Goal: Obtain resource: Download file/media

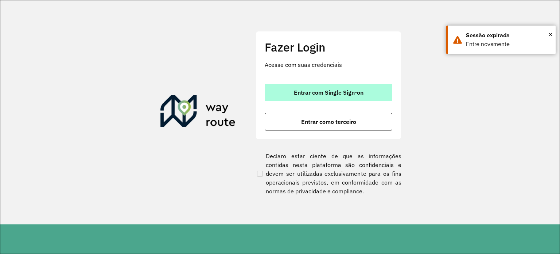
click at [342, 92] on span "Entrar com Single Sign-on" at bounding box center [329, 92] width 70 height 6
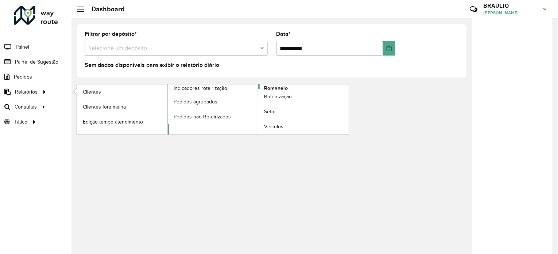
click at [273, 86] on span "Romaneio" at bounding box center [276, 88] width 24 height 8
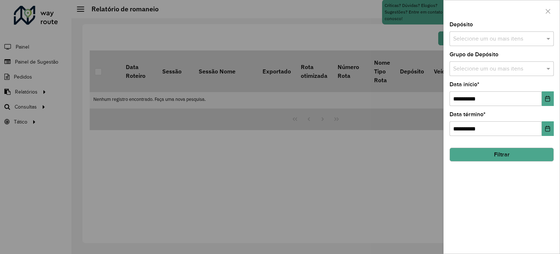
click at [489, 32] on div "Selecione um ou mais itens" at bounding box center [502, 38] width 104 height 15
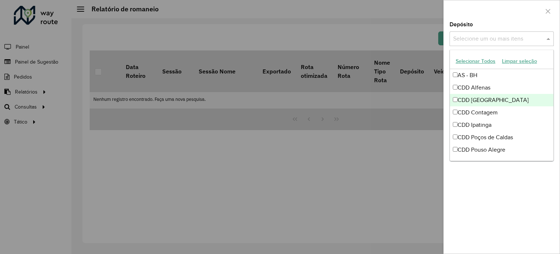
click at [471, 97] on div "CDD [GEOGRAPHIC_DATA]" at bounding box center [502, 100] width 104 height 12
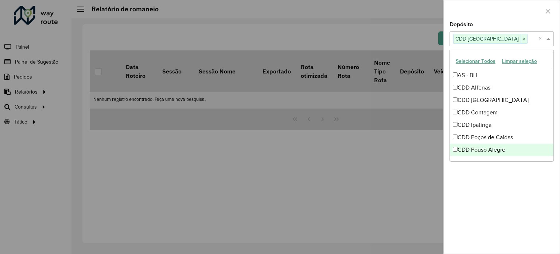
click at [468, 195] on div "**********" at bounding box center [502, 137] width 116 height 231
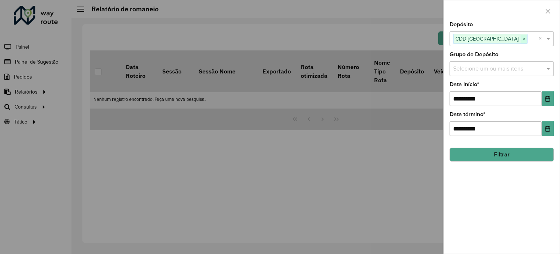
click at [521, 38] on span "×" at bounding box center [524, 39] width 7 height 9
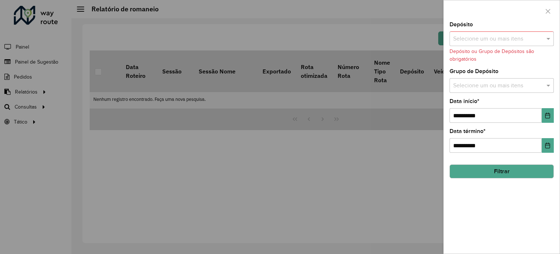
click at [508, 38] on input "text" at bounding box center [498, 39] width 93 height 9
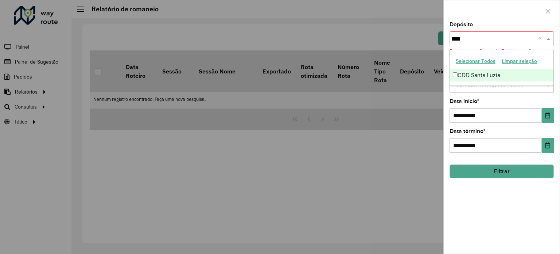
type input "*****"
click at [491, 76] on div "CDD Santa Luzia" at bounding box center [502, 75] width 104 height 12
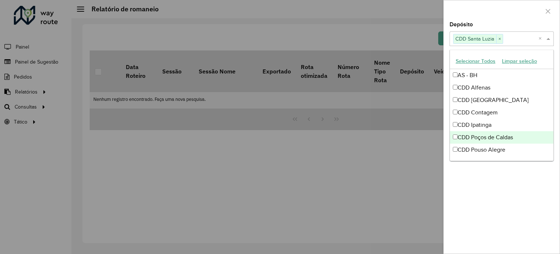
click at [405, 177] on div at bounding box center [280, 127] width 560 height 254
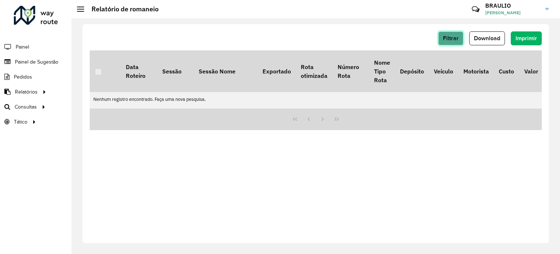
click at [462, 43] on button "Filtrar" at bounding box center [451, 38] width 25 height 14
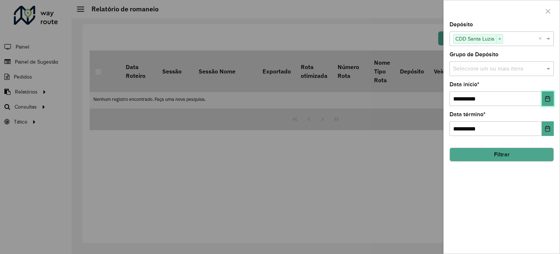
click at [546, 98] on icon "Choose Date" at bounding box center [548, 99] width 6 height 6
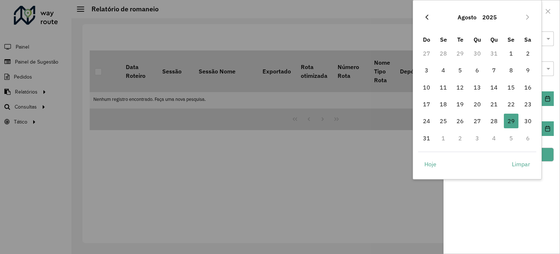
click at [428, 16] on icon "Previous Month" at bounding box center [427, 17] width 6 height 6
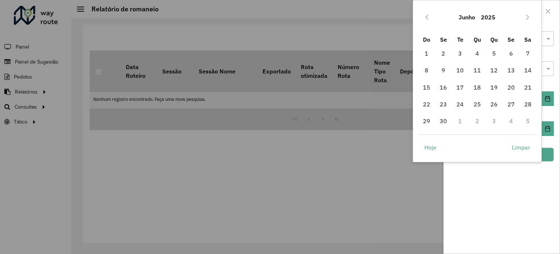
click at [428, 16] on icon "Previous Month" at bounding box center [427, 17] width 6 height 6
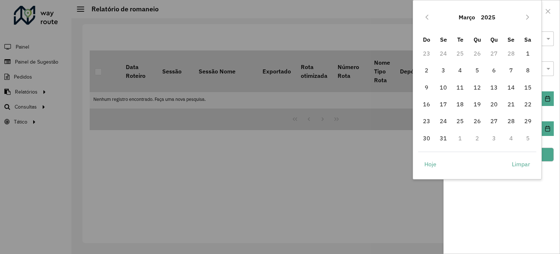
click at [428, 16] on icon "Previous Month" at bounding box center [427, 17] width 6 height 6
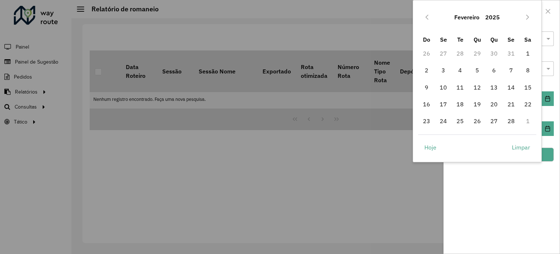
click at [428, 16] on icon "Previous Month" at bounding box center [427, 17] width 6 height 6
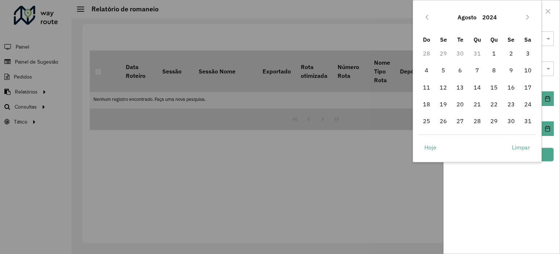
click at [428, 16] on icon "Previous Month" at bounding box center [427, 17] width 6 height 6
click at [443, 16] on div "Julho 2024" at bounding box center [477, 16] width 119 height 23
click at [428, 17] on icon "Previous Month" at bounding box center [427, 17] width 6 height 6
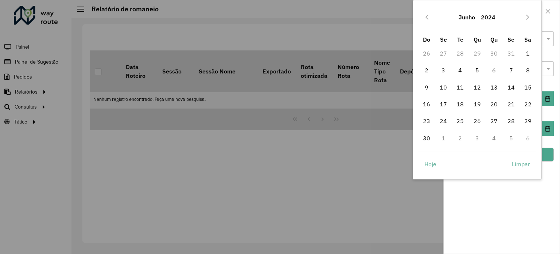
click at [428, 17] on icon "Previous Month" at bounding box center [427, 17] width 6 height 6
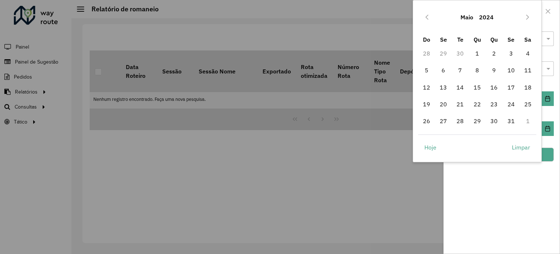
click at [428, 17] on icon "Previous Month" at bounding box center [427, 17] width 6 height 6
click at [439, 54] on span "1" at bounding box center [443, 53] width 15 height 15
type input "**********"
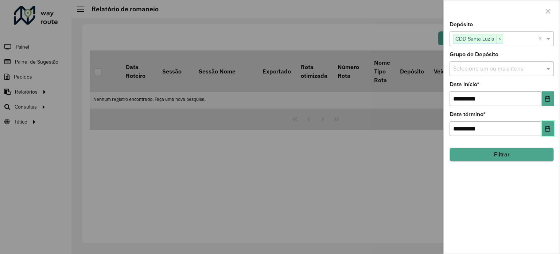
click at [548, 125] on icon "Choose Date" at bounding box center [548, 128] width 6 height 6
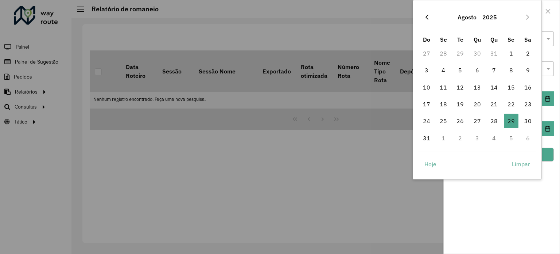
click at [428, 15] on icon "Previous Month" at bounding box center [427, 17] width 3 height 5
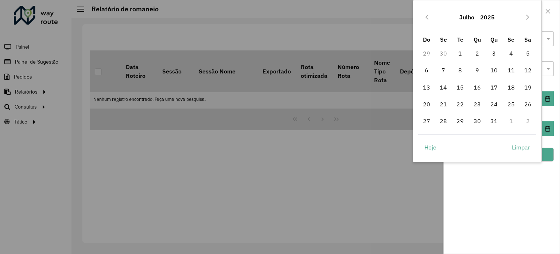
click at [428, 15] on icon "Previous Month" at bounding box center [427, 17] width 3 height 5
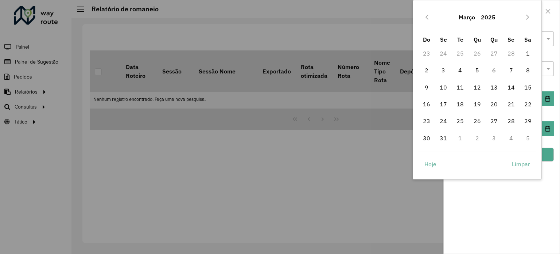
click at [428, 15] on icon "Previous Month" at bounding box center [427, 17] width 3 height 5
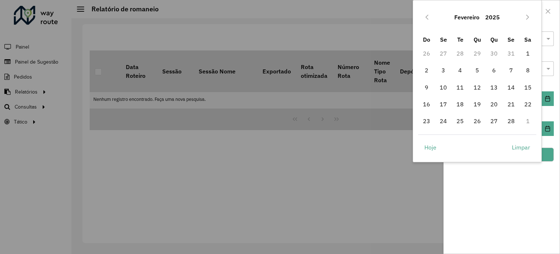
click at [428, 15] on icon "Previous Month" at bounding box center [427, 17] width 3 height 5
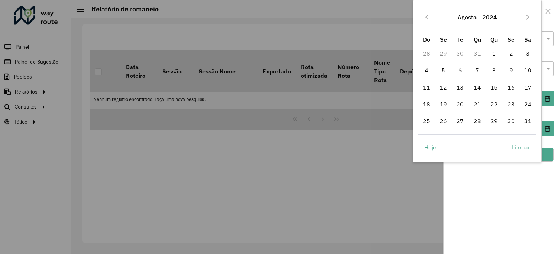
click at [428, 15] on icon "Previous Month" at bounding box center [427, 17] width 3 height 5
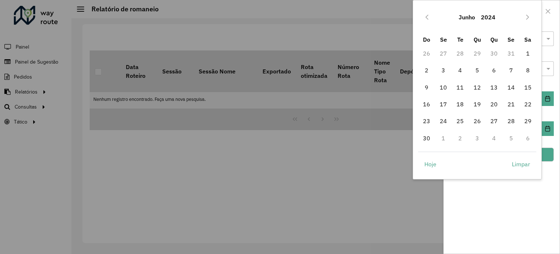
click at [428, 15] on icon "Previous Month" at bounding box center [427, 17] width 3 height 5
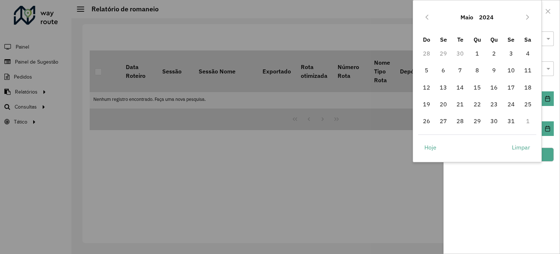
click at [428, 15] on icon "Previous Month" at bounding box center [427, 17] width 3 height 5
click at [461, 114] on span "30" at bounding box center [460, 120] width 15 height 15
type input "**********"
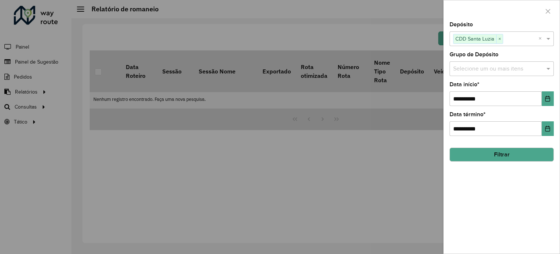
click at [488, 142] on hb-field-button "Filtrar" at bounding box center [502, 152] width 104 height 20
click at [488, 151] on button "Filtrar" at bounding box center [502, 154] width 104 height 14
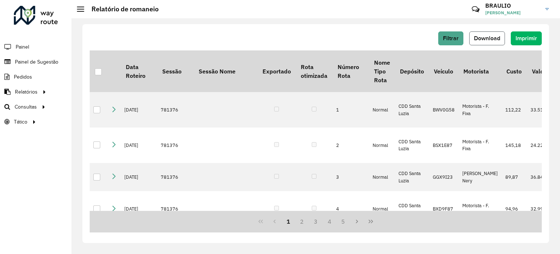
click at [492, 39] on span "Download" at bounding box center [487, 38] width 26 height 6
